Goal: Task Accomplishment & Management: Manage account settings

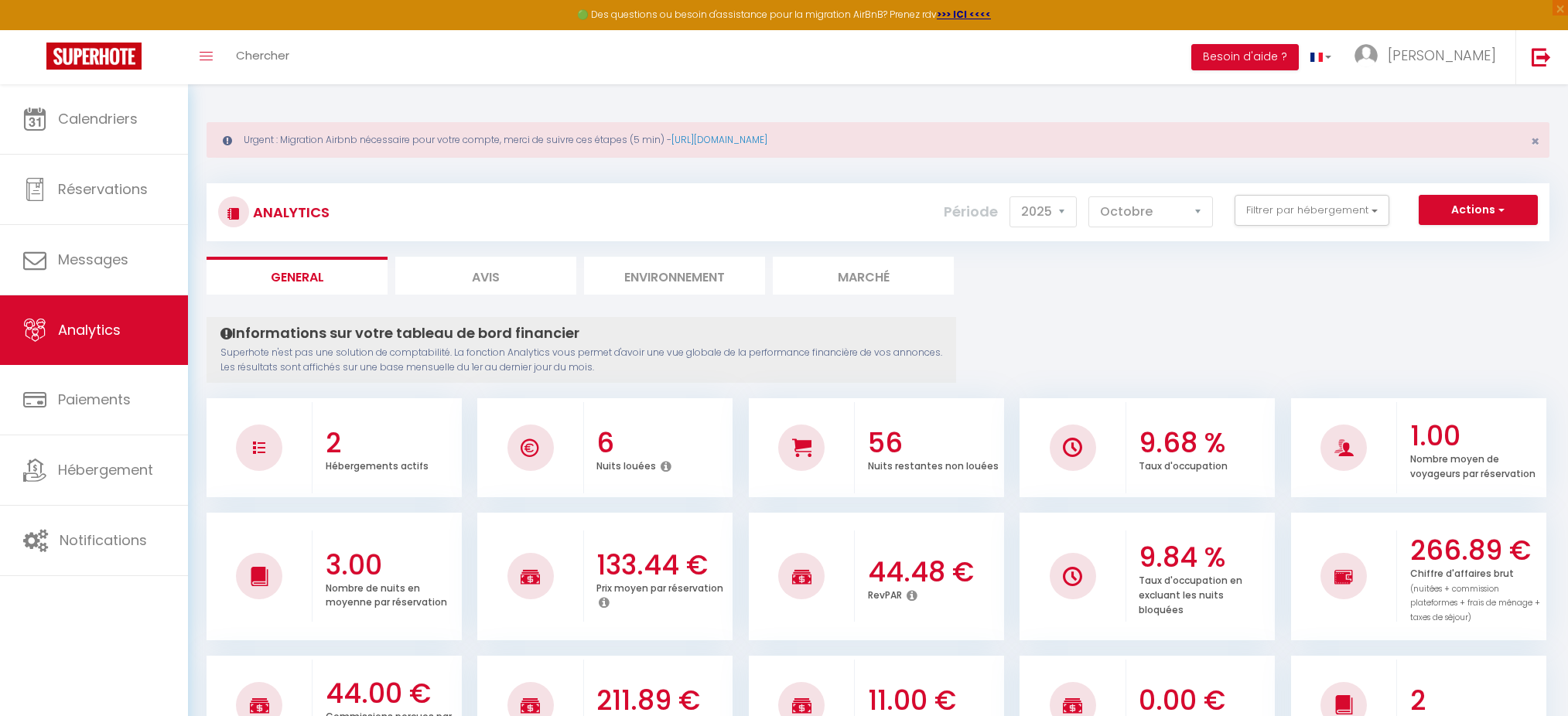
select select "2025"
select select "10"
click at [1361, 216] on button "Filtrer par hébergement" at bounding box center [1312, 211] width 155 height 31
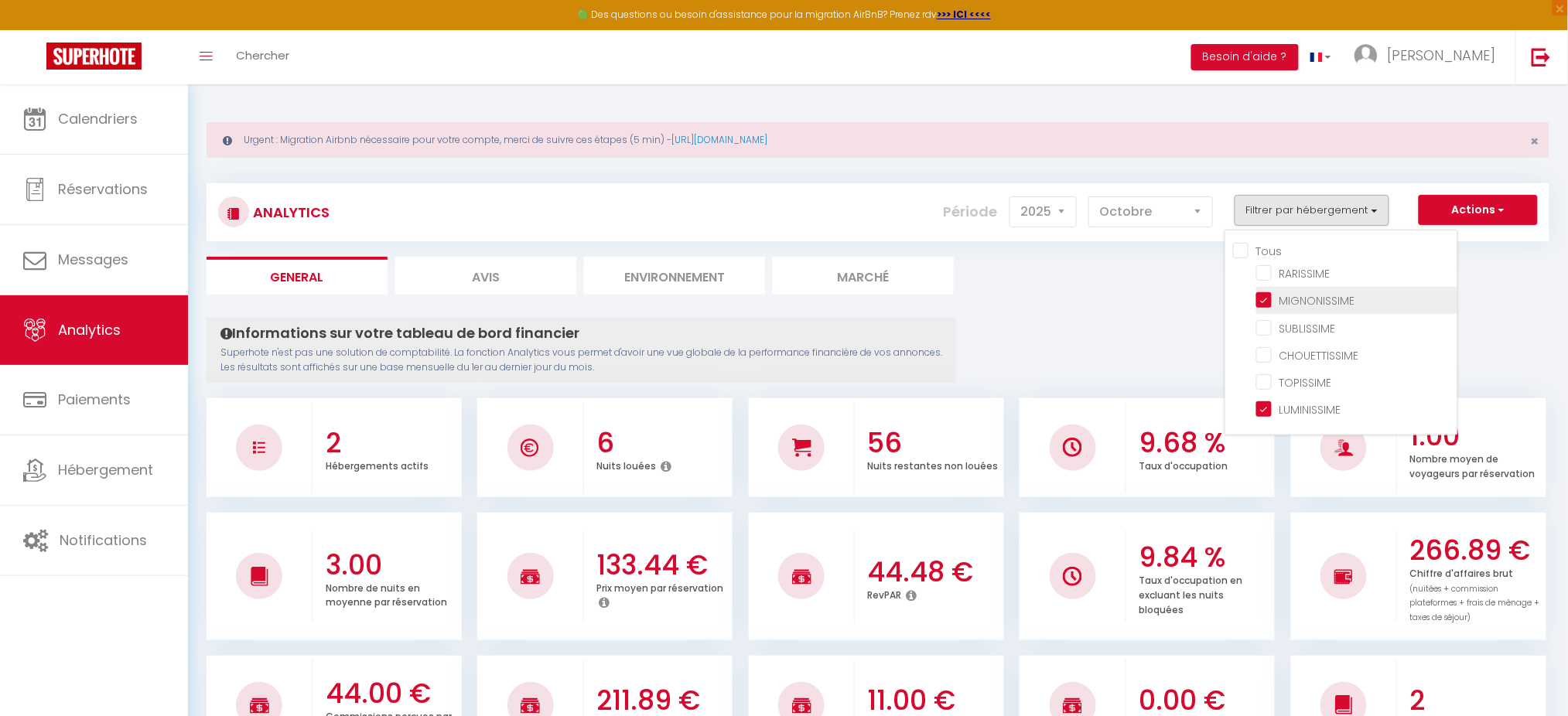
click at [1264, 295] on input "checkbox" at bounding box center [1357, 299] width 201 height 16
checkbox input "false"
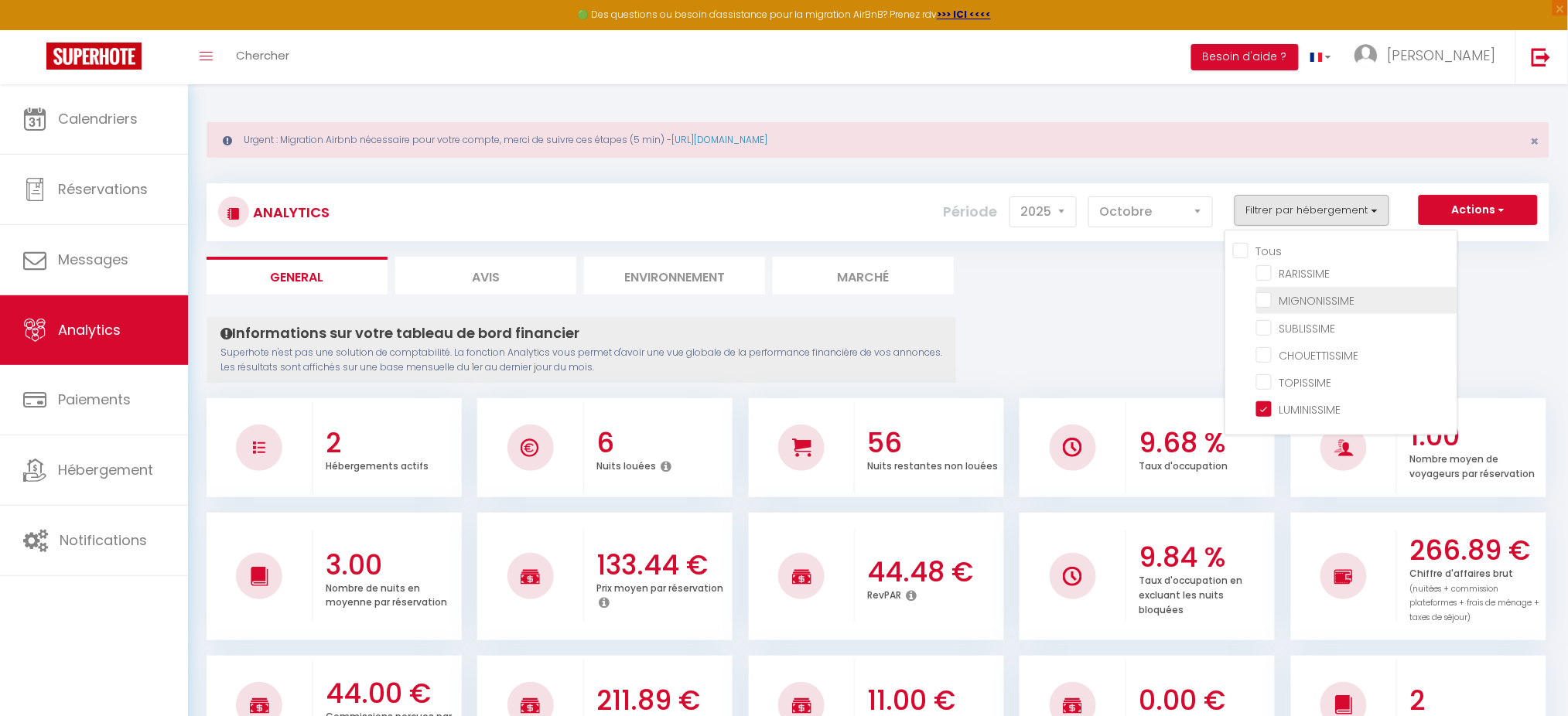
checkbox input "false"
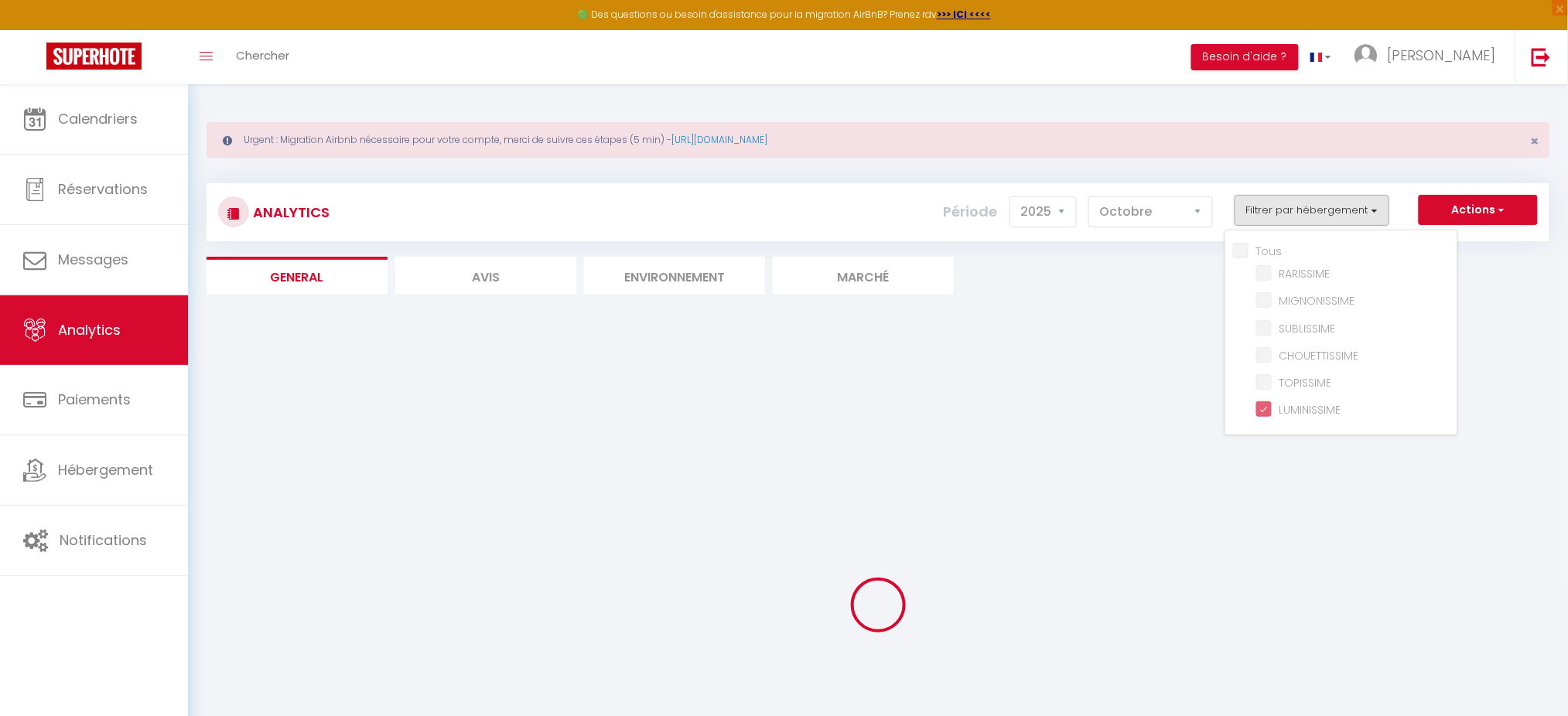
checkbox input "false"
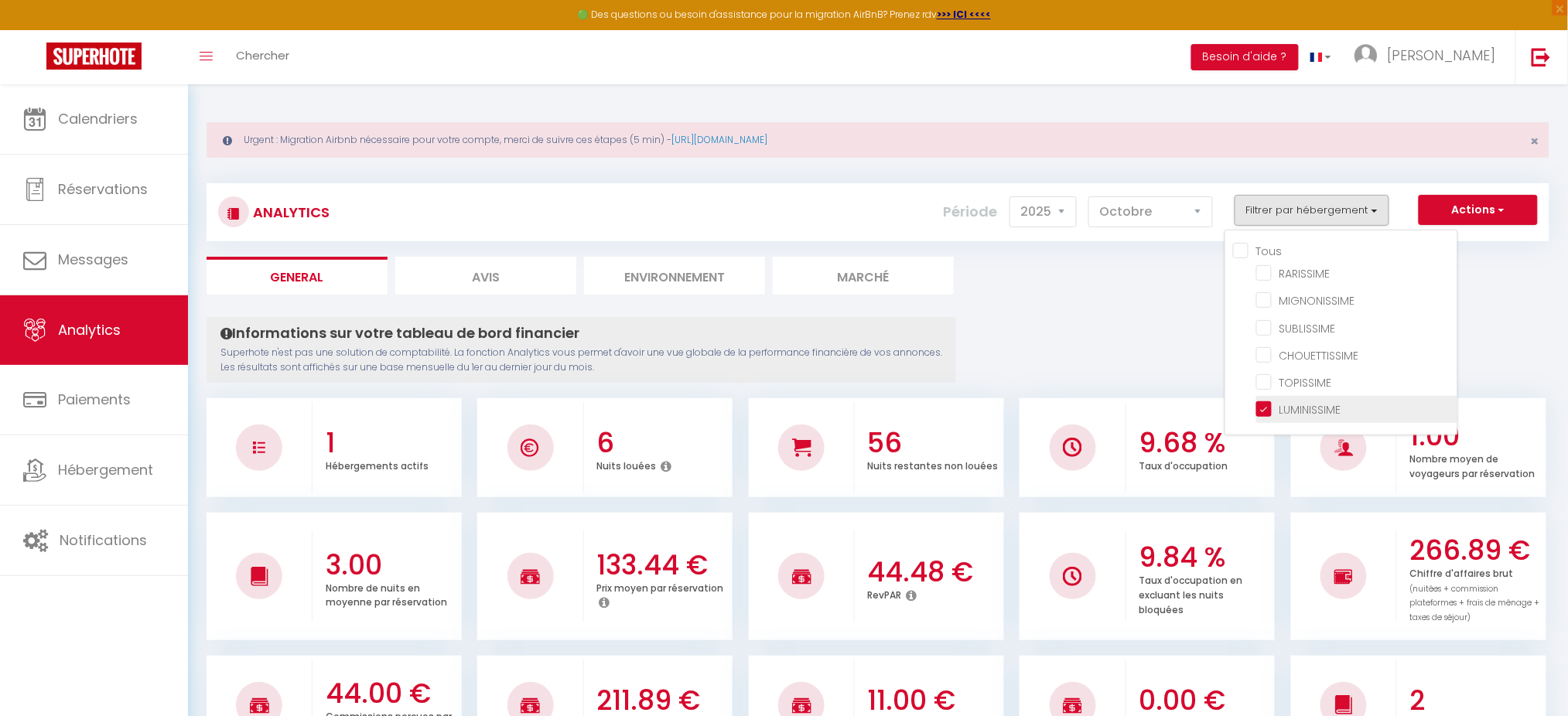
click at [1261, 405] on input "checkbox" at bounding box center [1357, 408] width 201 height 16
checkbox input "false"
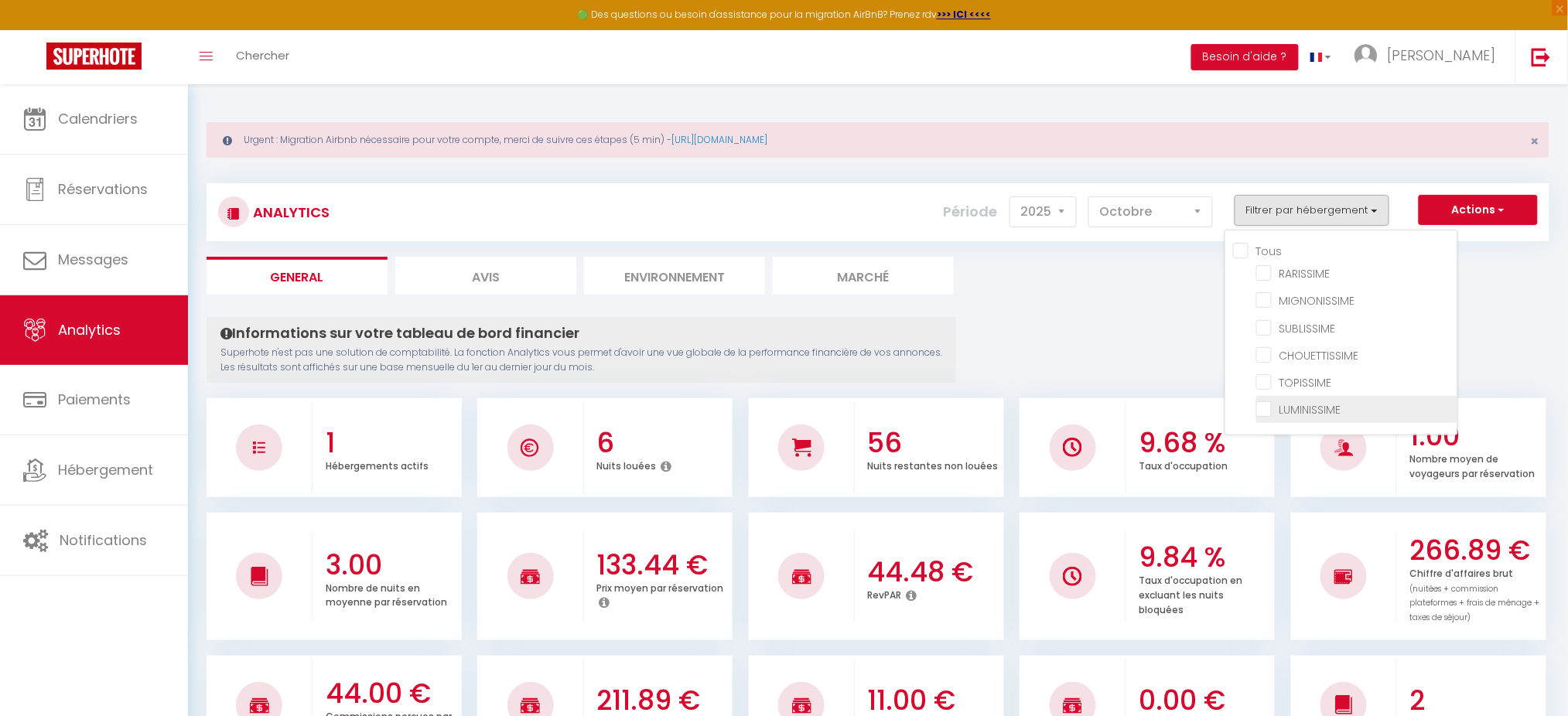
checkbox input "false"
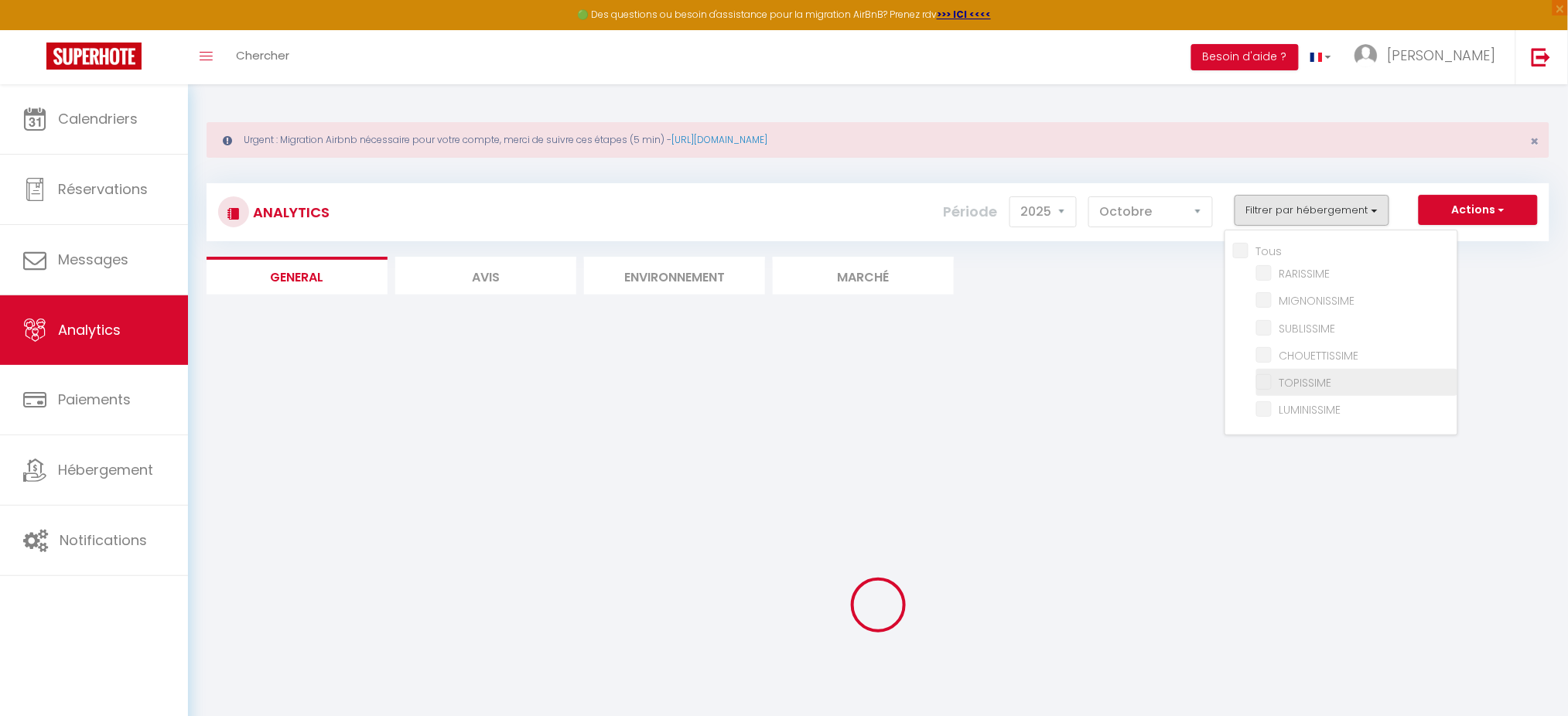
checkbox input "false"
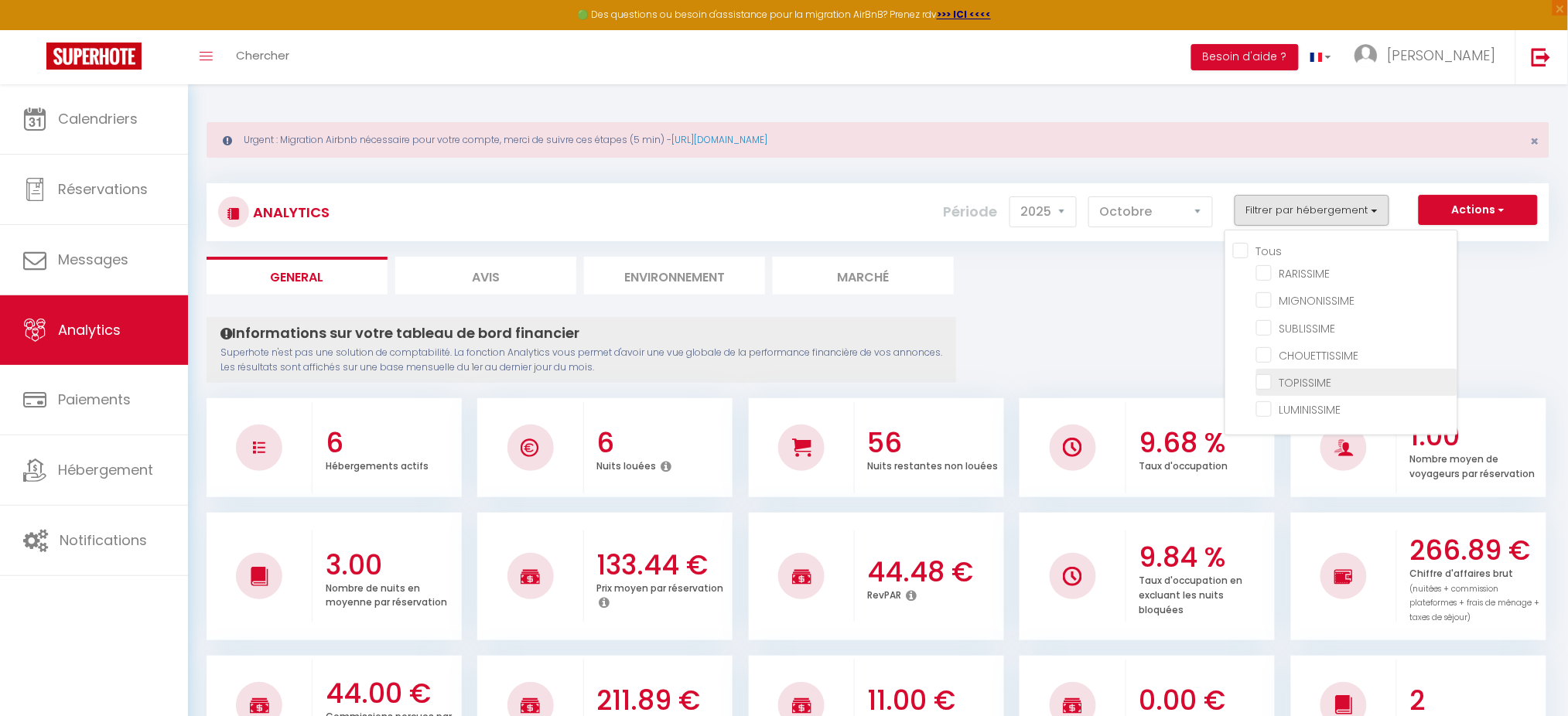
click at [1270, 380] on input "checkbox" at bounding box center [1357, 381] width 201 height 16
checkbox input "true"
checkbox input "false"
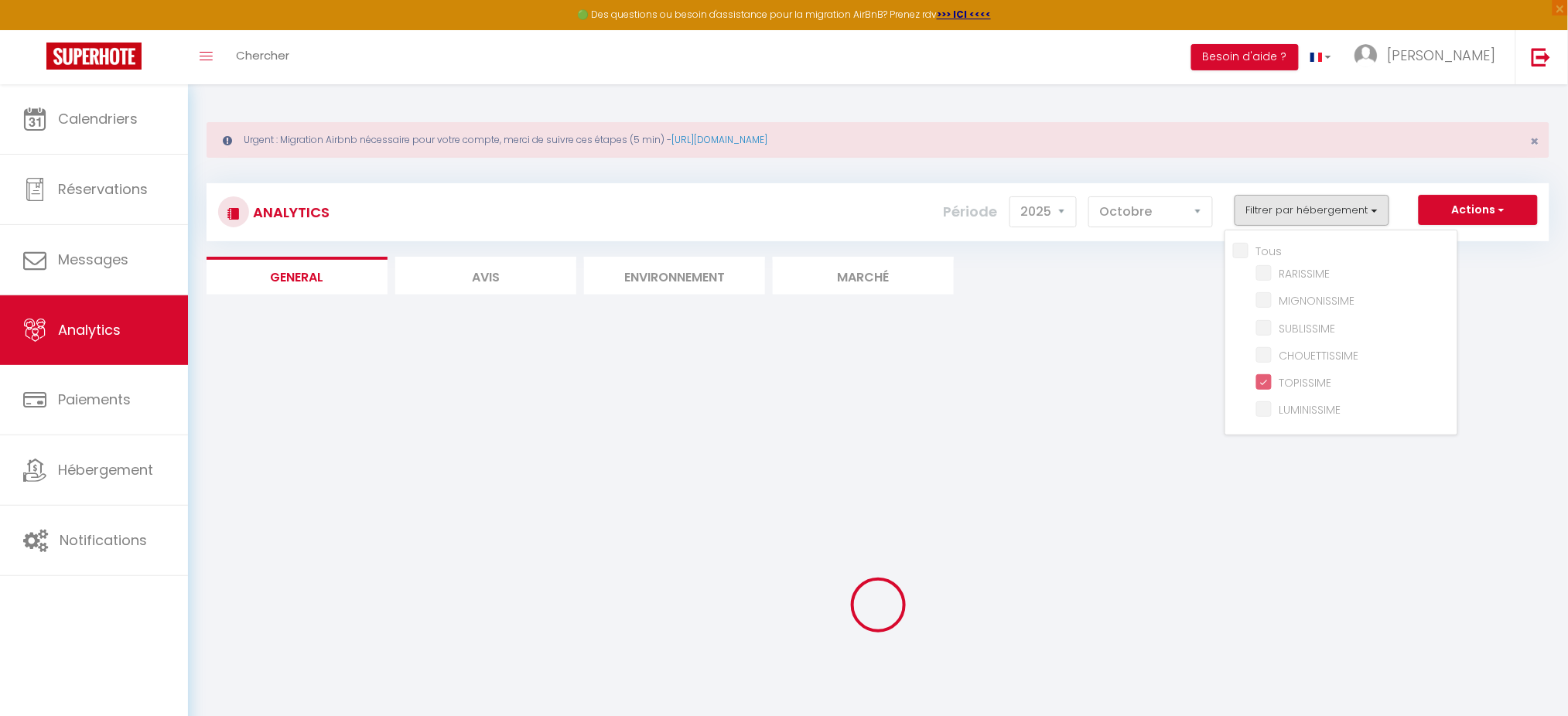
checkbox input "false"
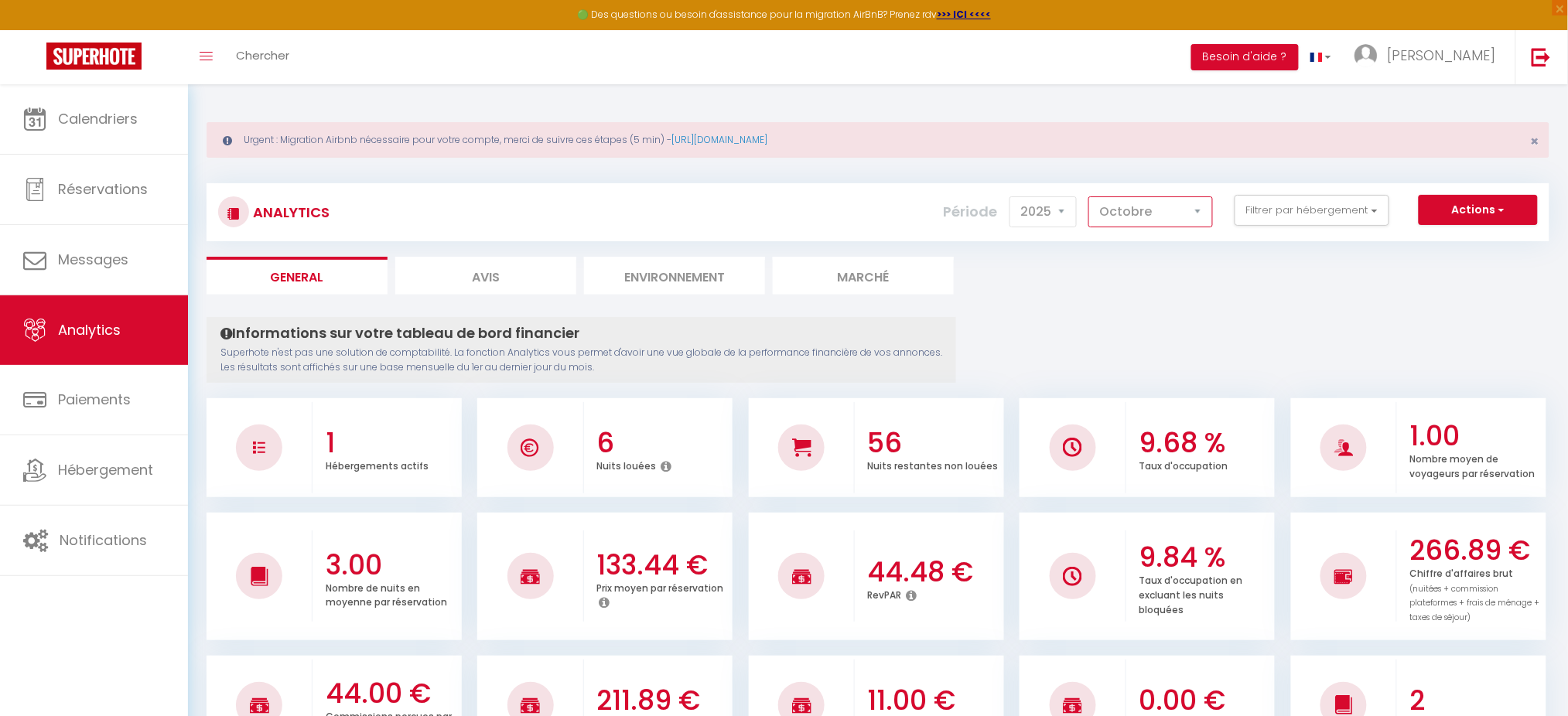
click at [1175, 214] on select "[PERSON_NAME] Mars [PERSON_NAME] Juin Juillet Août Septembre Octobre Novembre D…" at bounding box center [1150, 212] width 125 height 31
click at [1063, 220] on select "2014 2015 2016 2017 2018 2019 2020 2021 2022 2023 2024 2025 2026 2027" at bounding box center [1043, 212] width 67 height 31
select select "2024"
click at [1014, 197] on select "2014 2015 2016 2017 2018 2019 2020 2021 2022 2023 2024 2025 2026 2027" at bounding box center [1043, 212] width 67 height 31
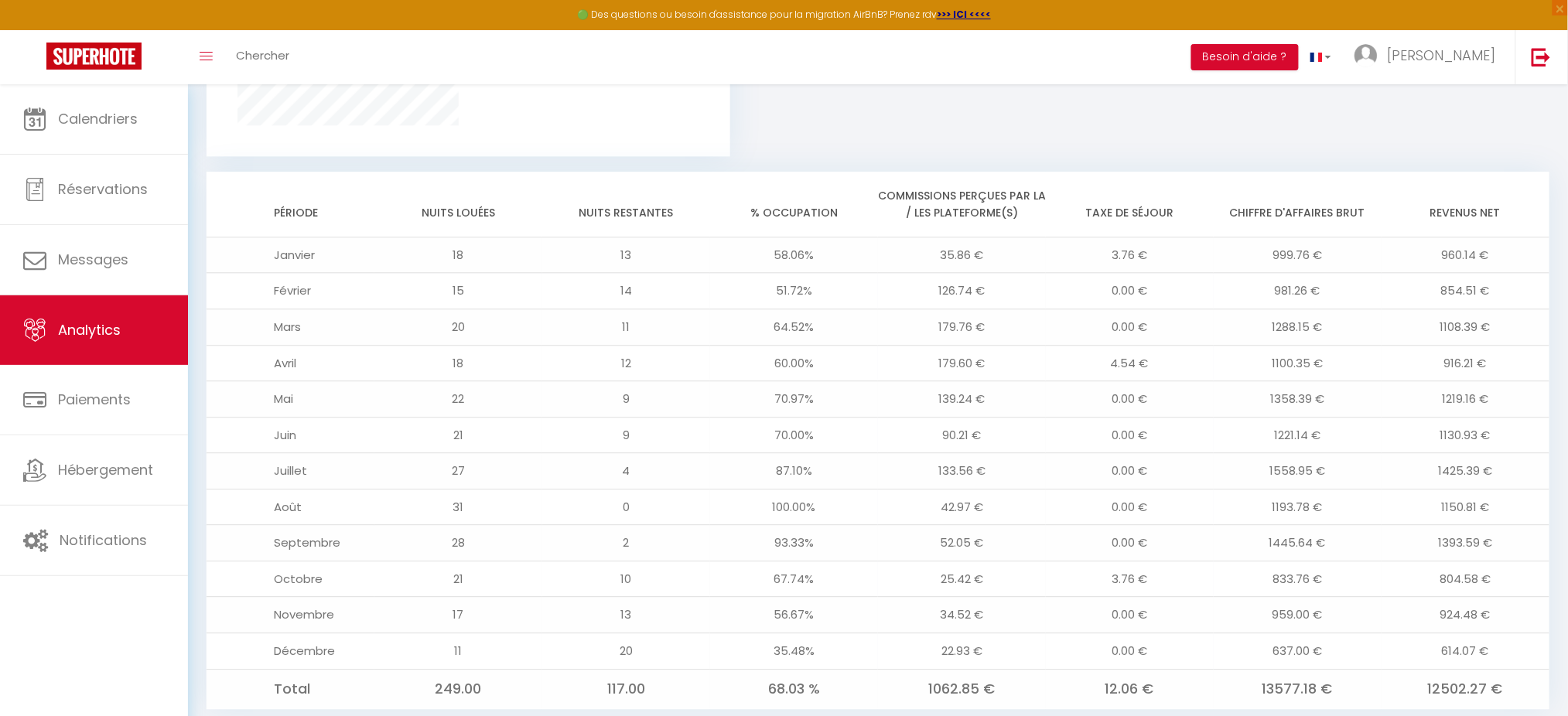
scroll to position [1270, 0]
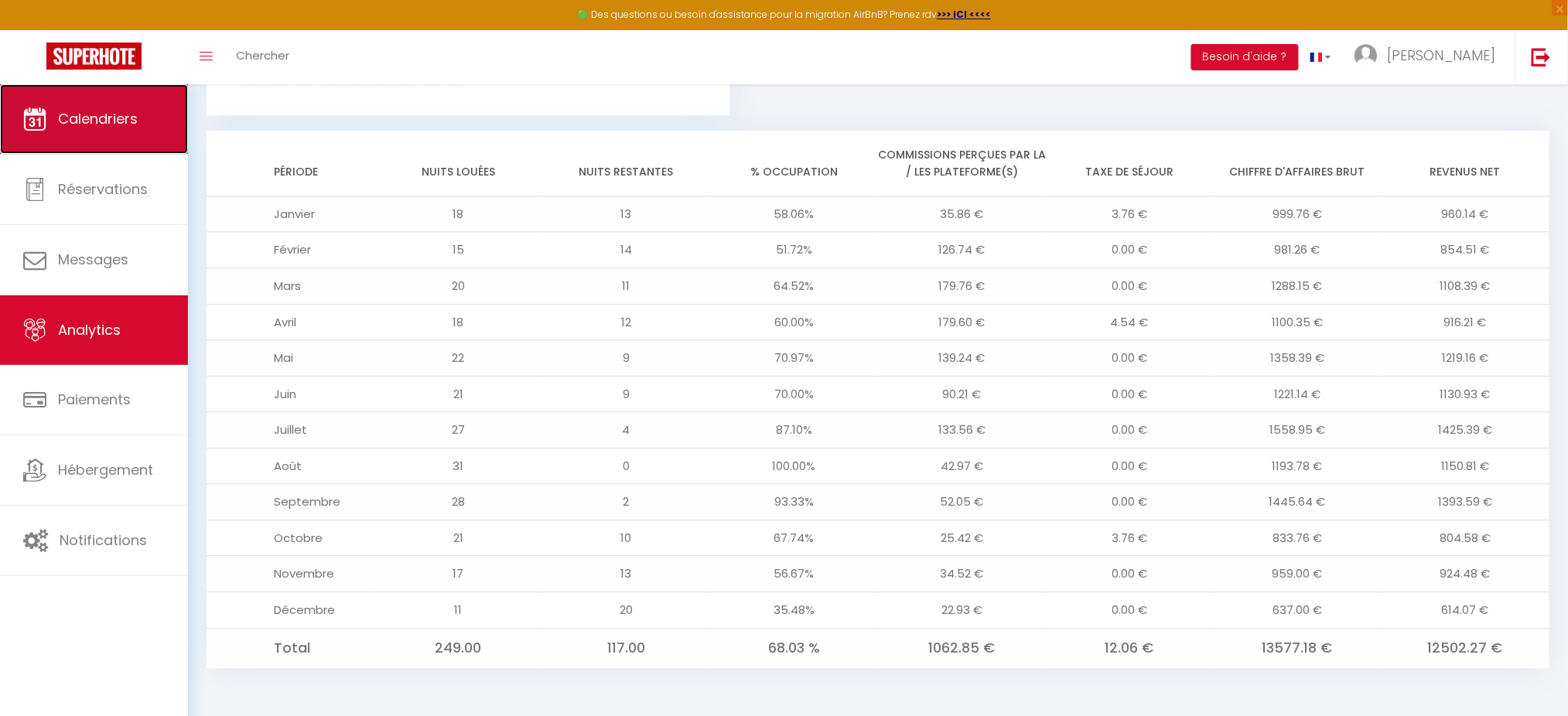
click at [106, 140] on link "Calendriers" at bounding box center [94, 118] width 188 height 69
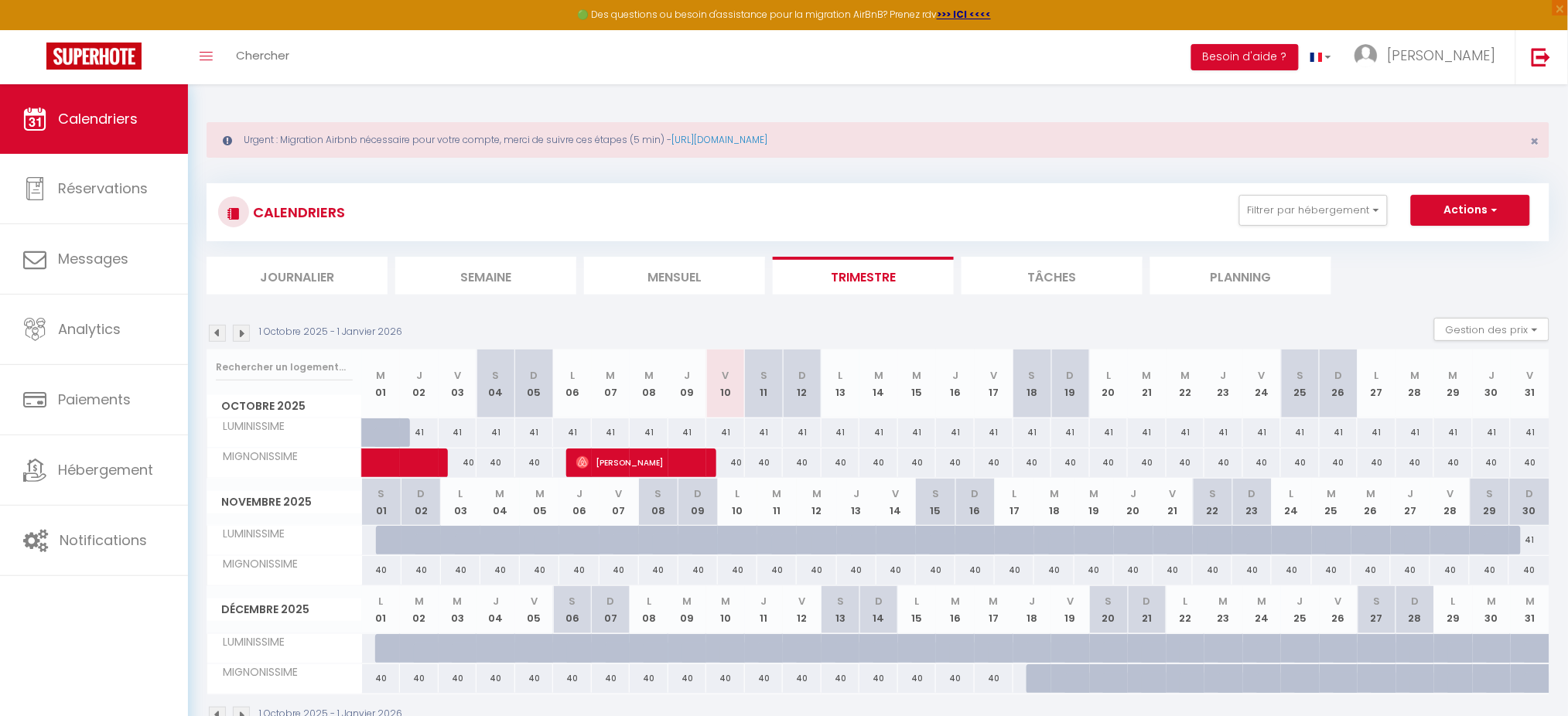
click at [983, 198] on div "CALENDRIERS Filtrer par hébergement Tous RARISSIME MIGNONISSIME SUBLISSIME CHOU…" at bounding box center [877, 212] width 1320 height 35
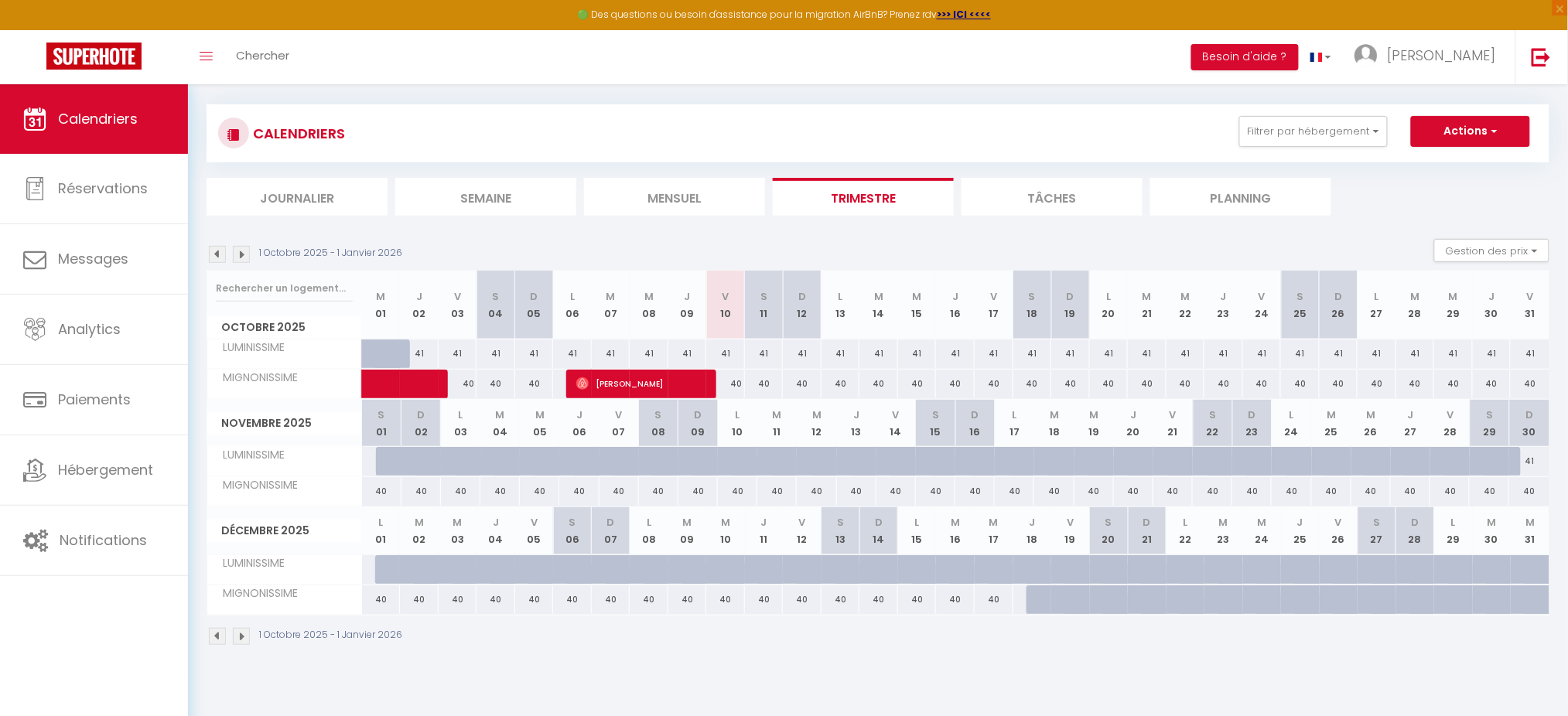
scroll to position [83, 0]
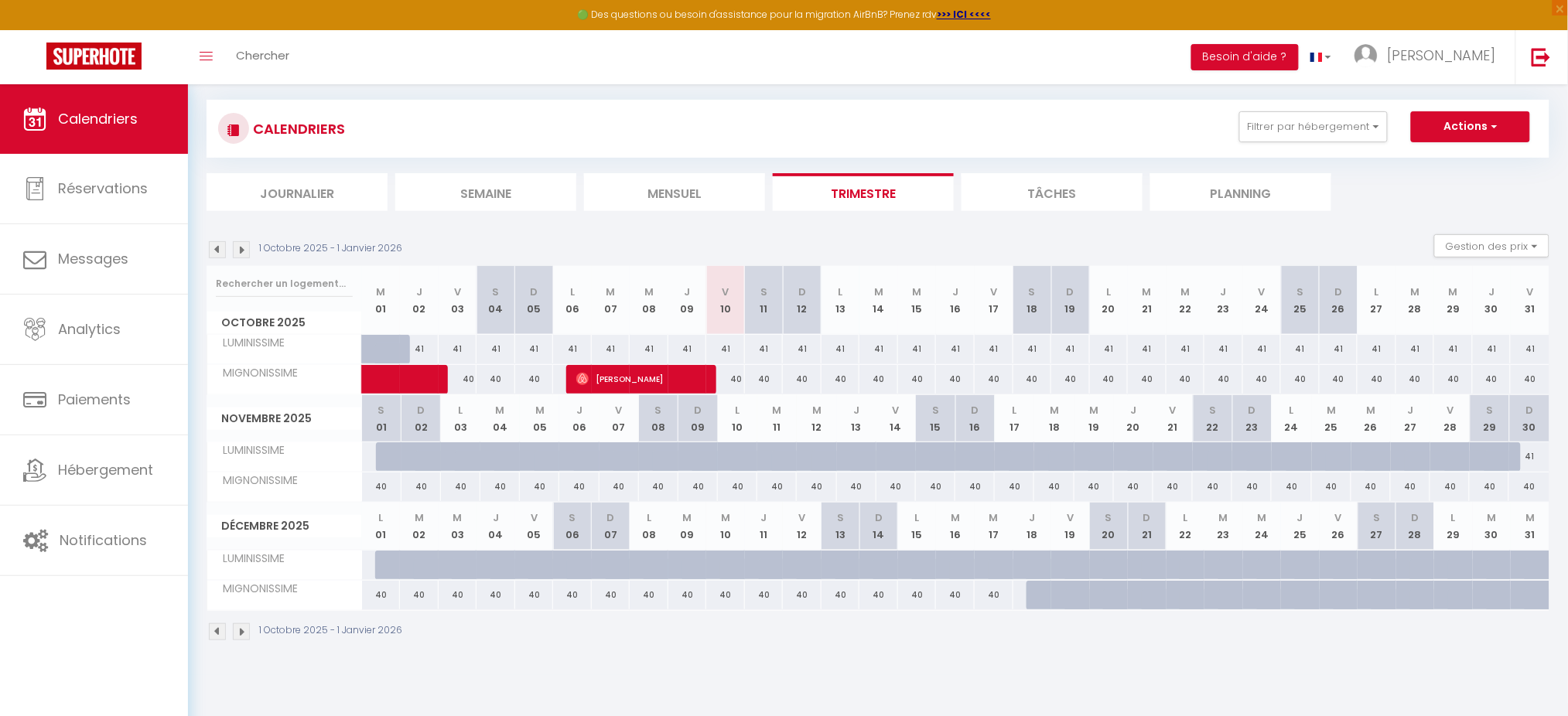
click at [214, 251] on img at bounding box center [217, 250] width 17 height 17
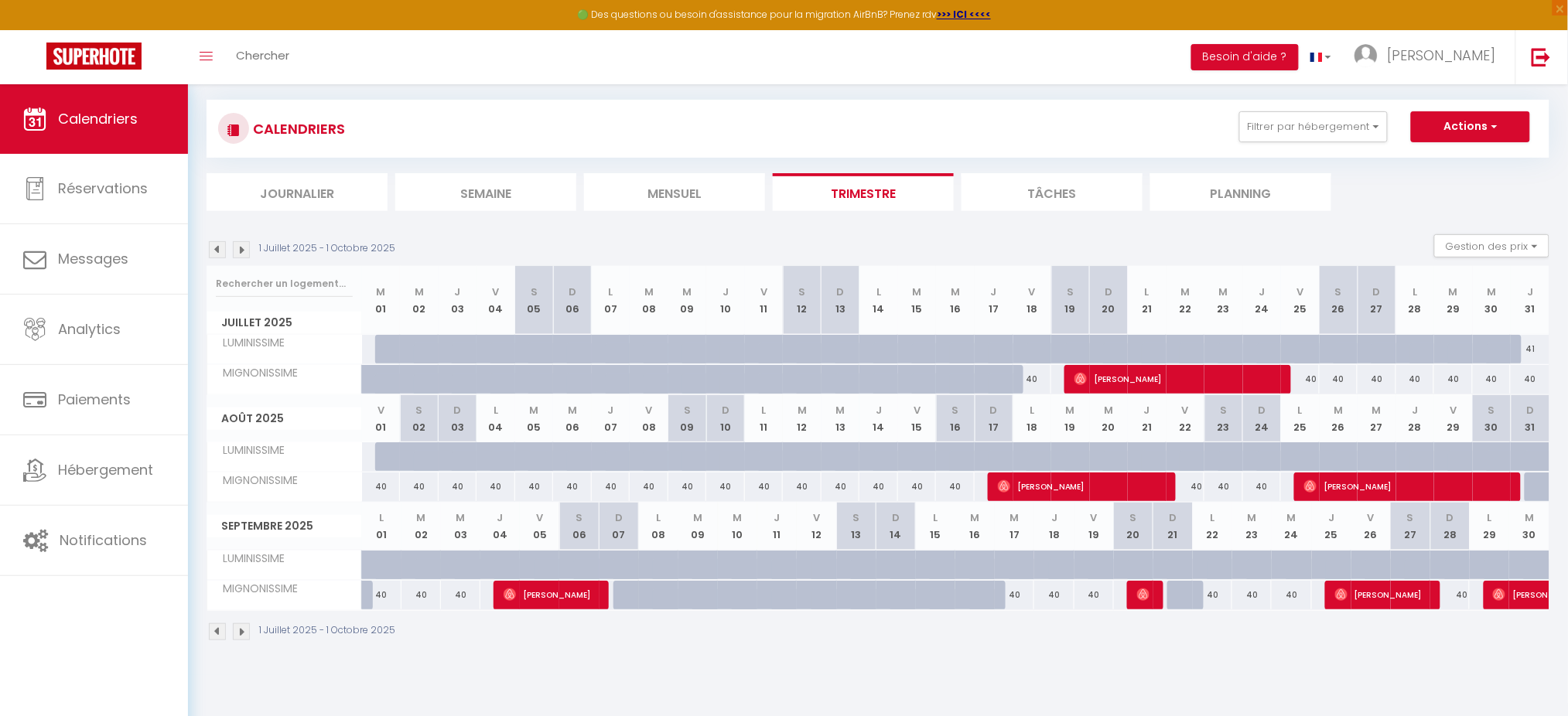
click at [214, 251] on img at bounding box center [217, 250] width 17 height 17
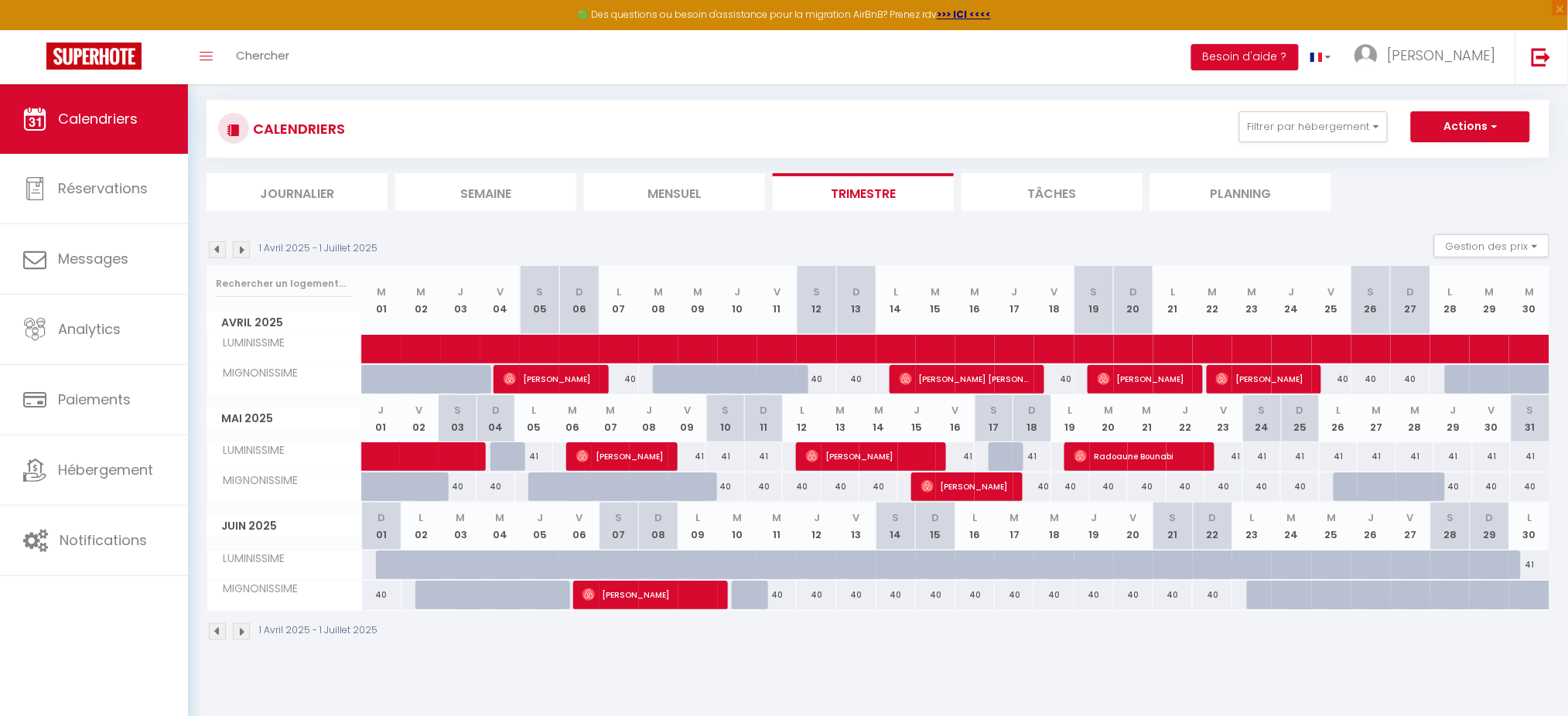
click at [221, 248] on img at bounding box center [217, 250] width 17 height 17
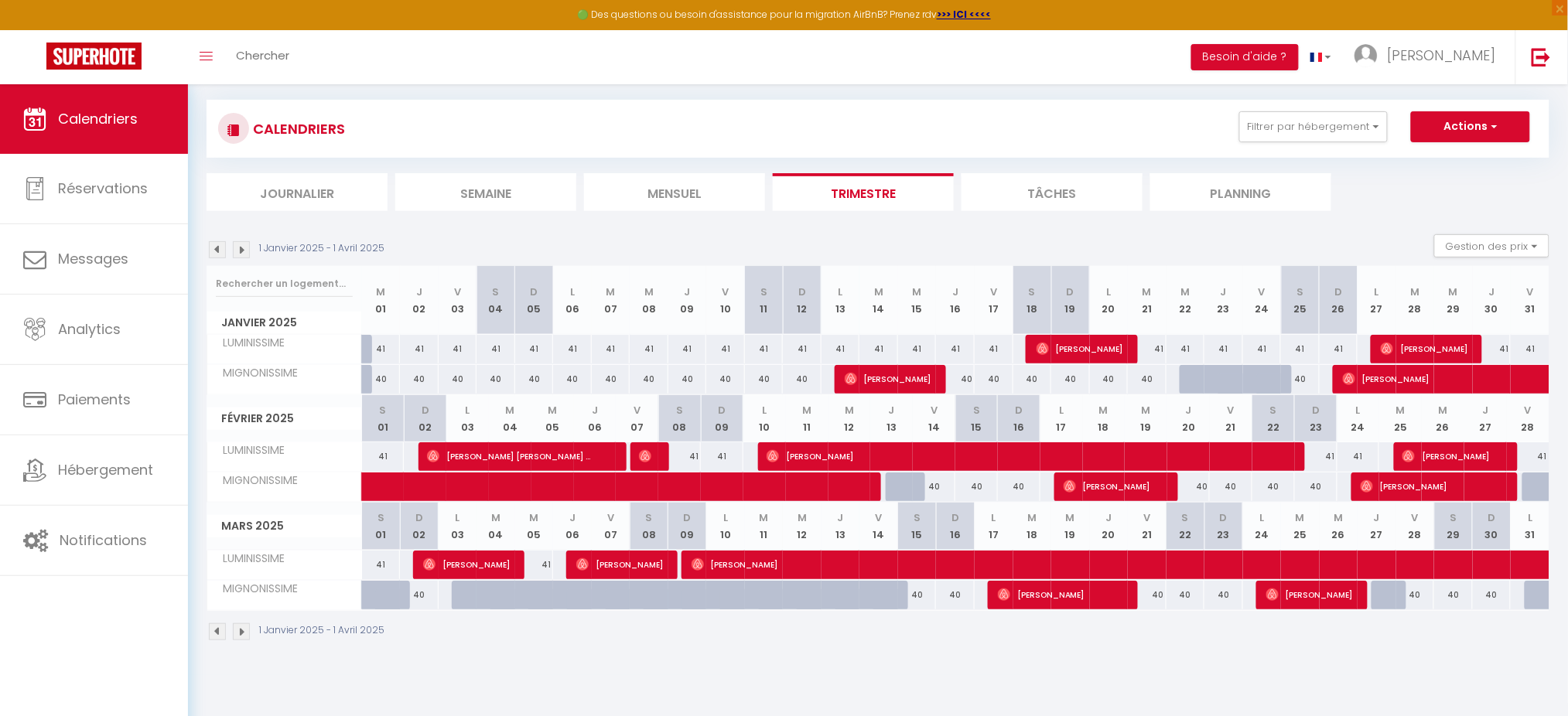
click at [221, 248] on img at bounding box center [217, 250] width 17 height 17
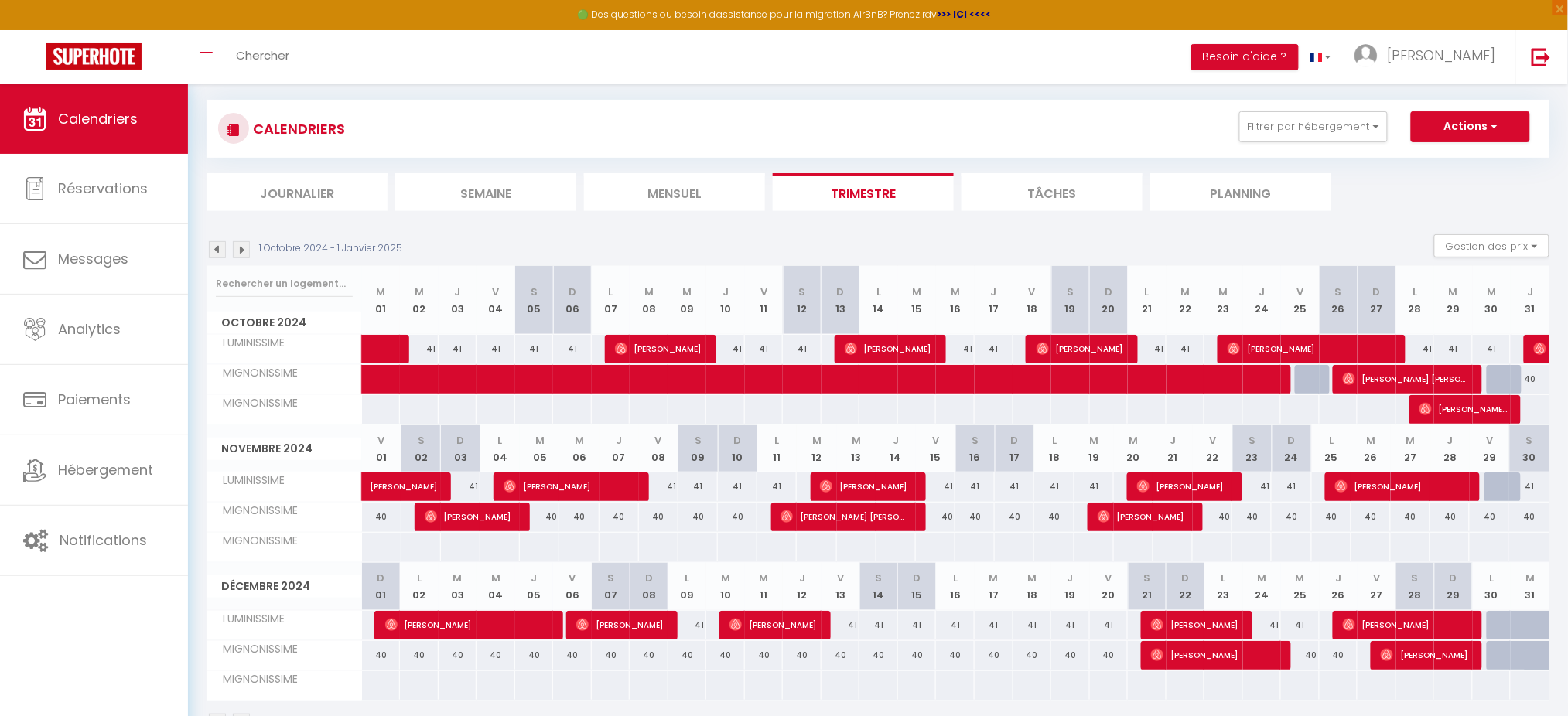
click at [221, 248] on img at bounding box center [217, 250] width 17 height 17
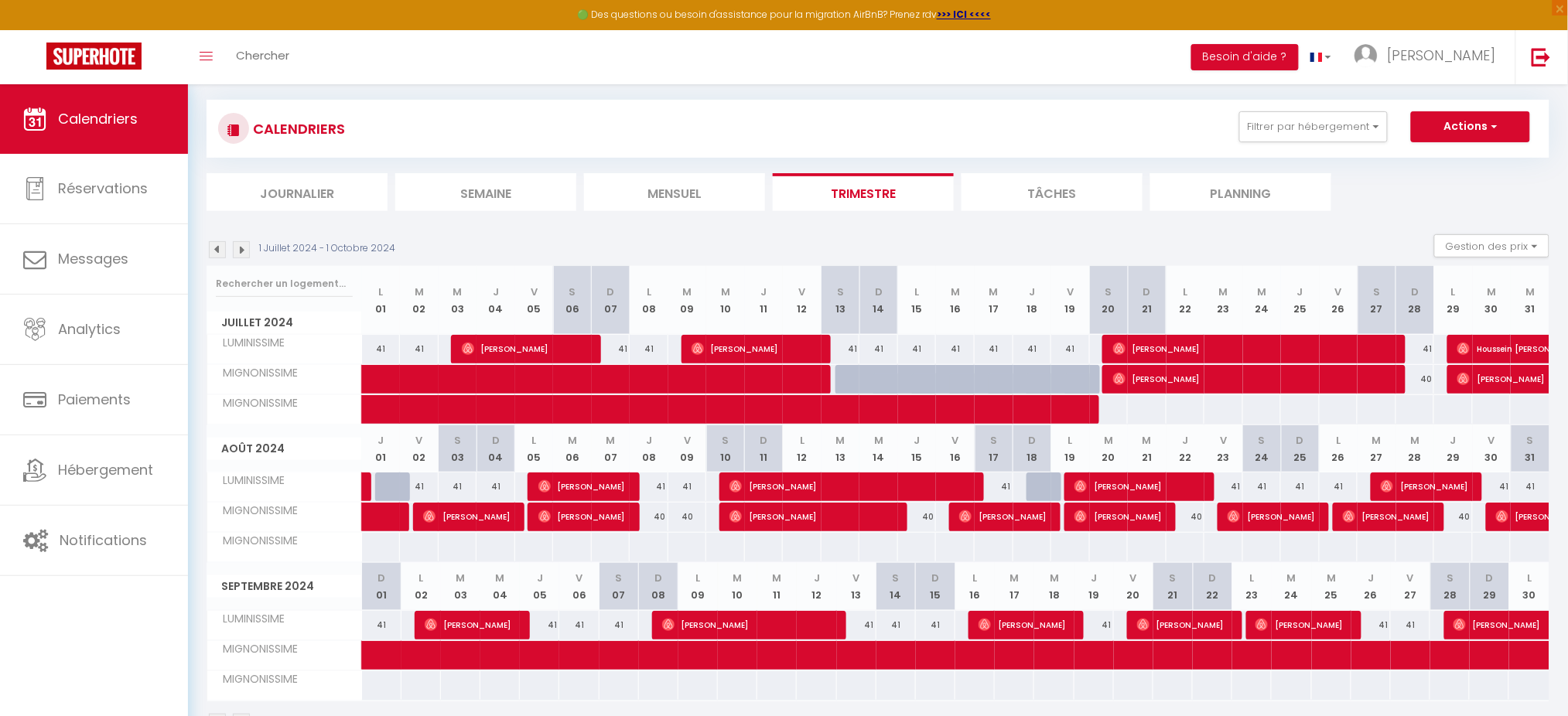
click at [221, 248] on img at bounding box center [217, 250] width 17 height 17
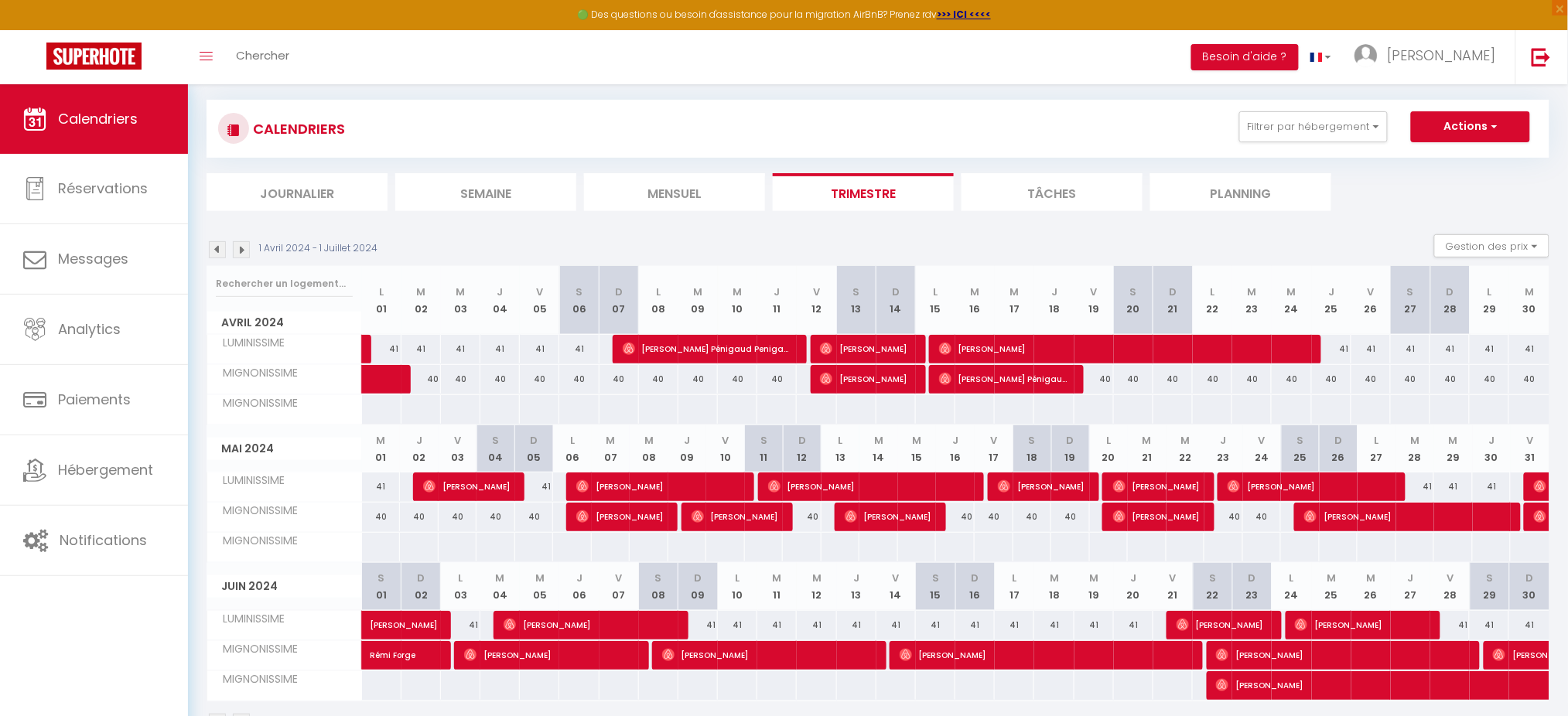
click at [238, 247] on img at bounding box center [241, 250] width 17 height 17
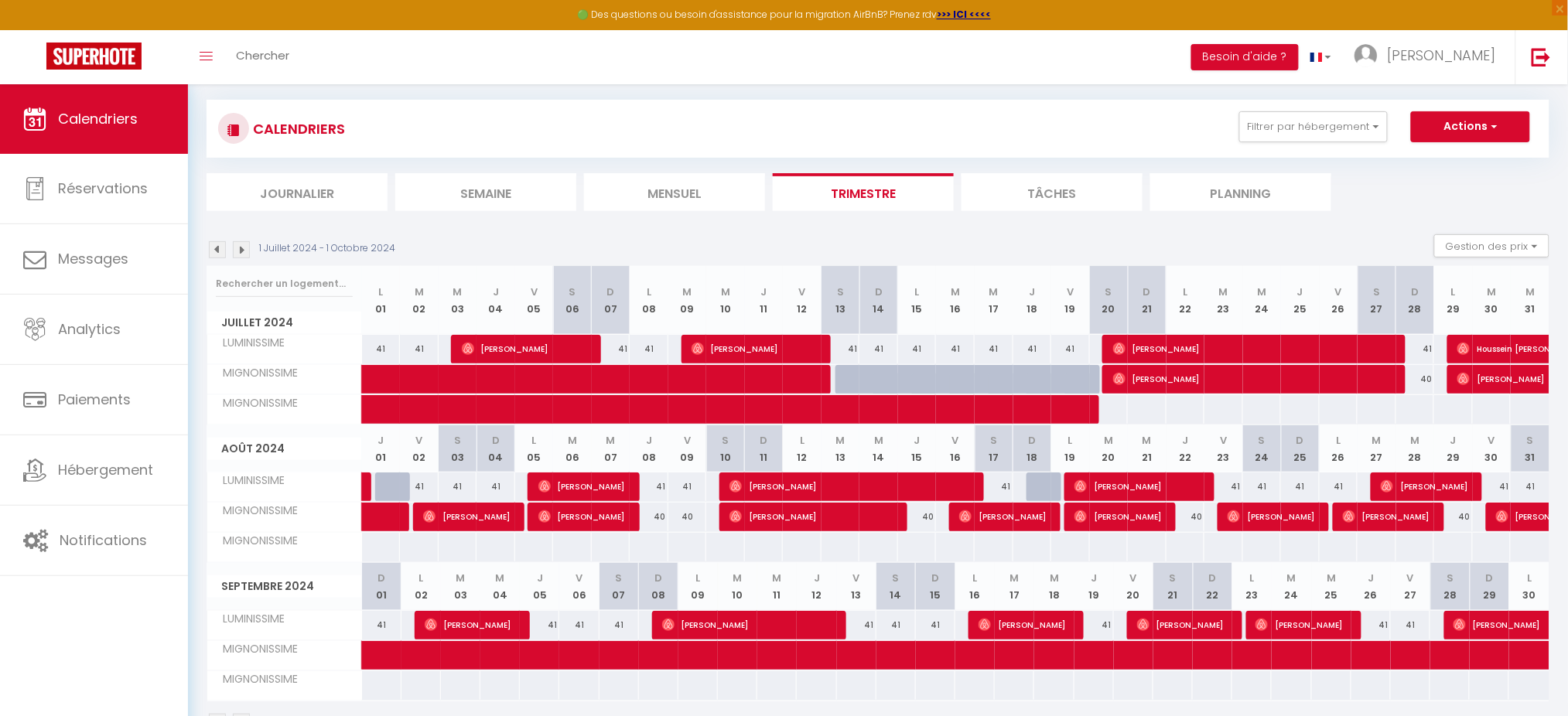
click at [490, 224] on section "1 Juillet 2024 - 1 Octobre 2024 Gestion des prix Nb Nuits minimum Règles Dispon…" at bounding box center [877, 483] width 1343 height 528
